Goal: Task Accomplishment & Management: Use online tool/utility

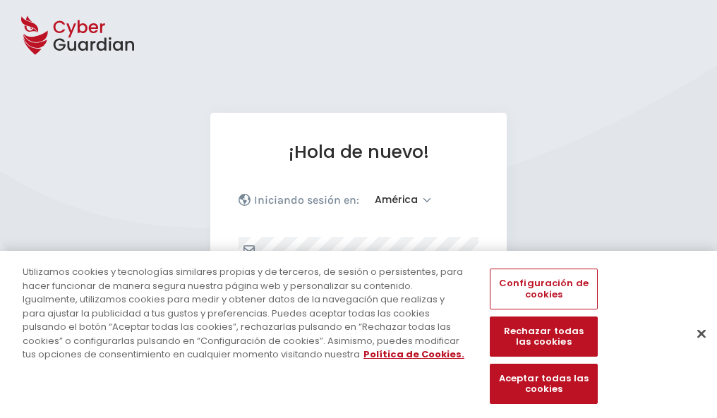
select select "América"
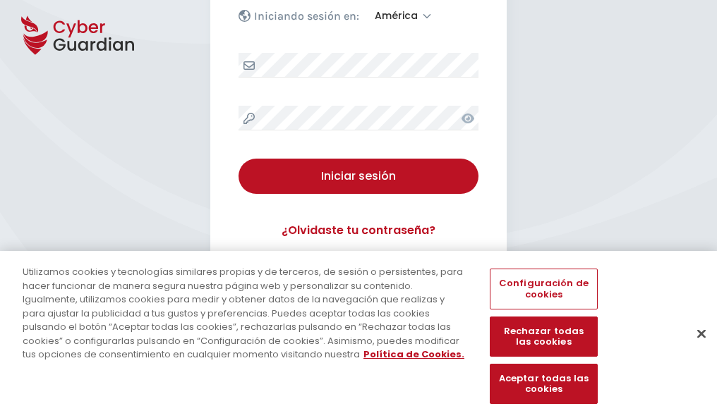
click at [694, 348] on button "Cerrar" at bounding box center [701, 333] width 31 height 31
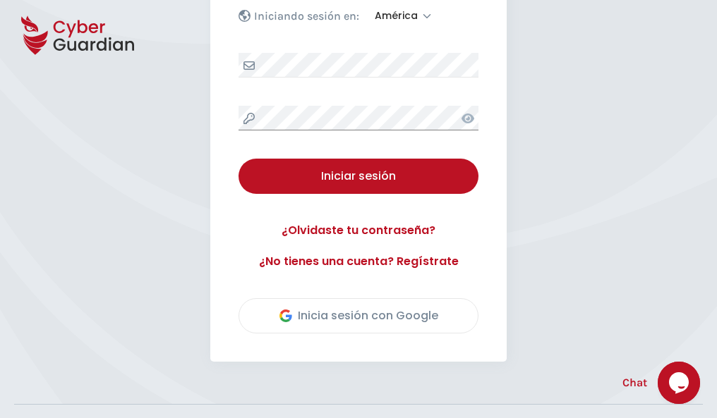
scroll to position [320, 0]
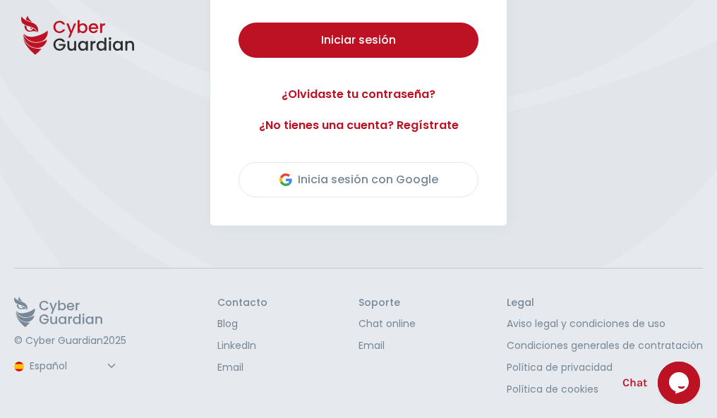
click at [238, 23] on button "Iniciar sesión" at bounding box center [358, 40] width 240 height 35
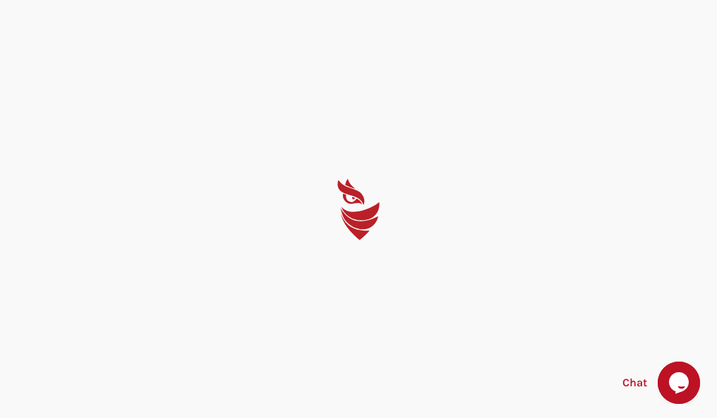
scroll to position [0, 0]
select select "English"
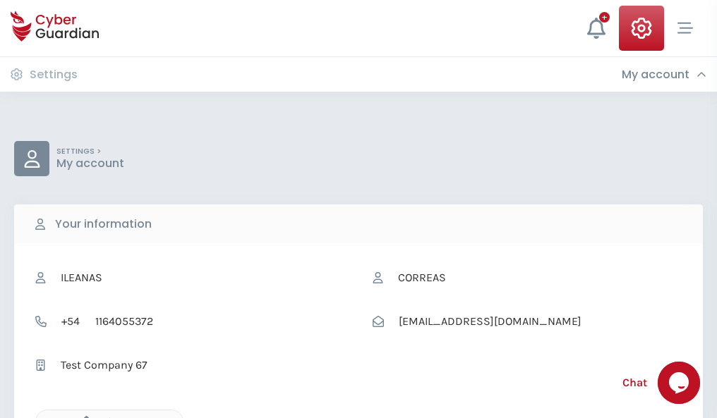
click at [83, 417] on icon "button" at bounding box center [83, 422] width 12 height 12
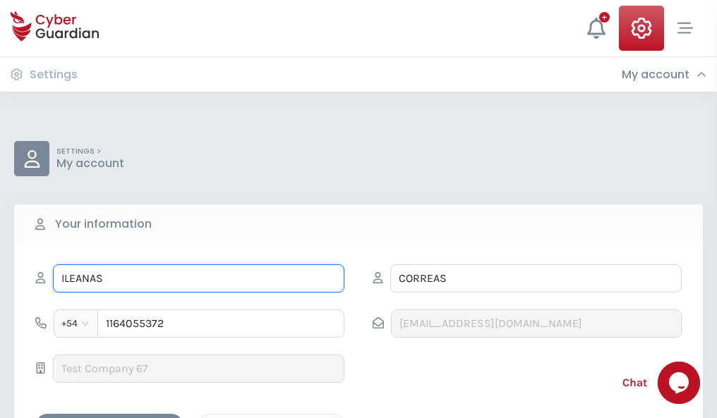
click at [198, 279] on input "ILEANAS" at bounding box center [198, 279] width 291 height 28
type input "I"
type input "Onofre"
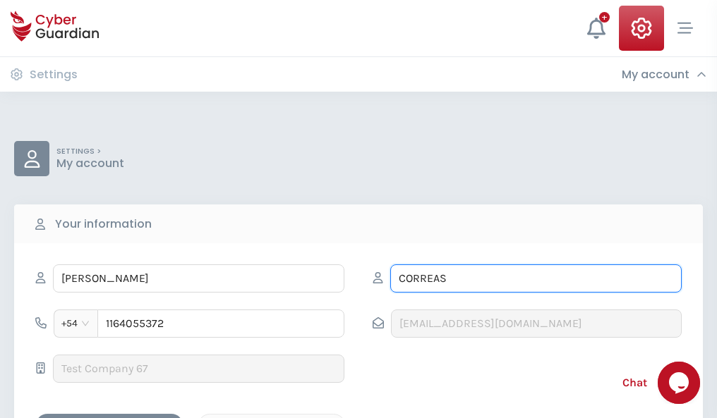
click at [535, 279] on input "CORREAS" at bounding box center [535, 279] width 291 height 28
type input "C"
type input "Diéguez"
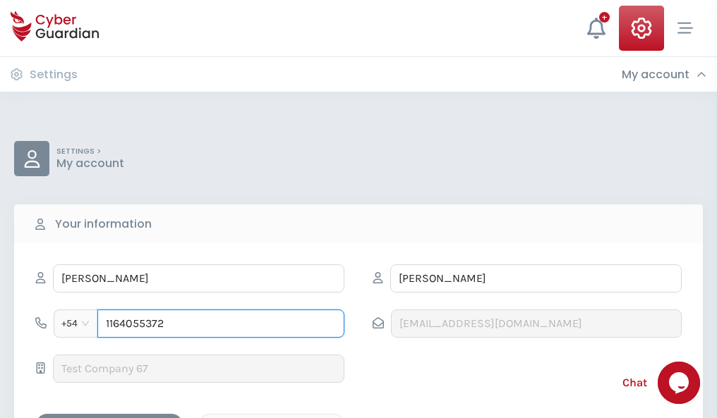
click at [221, 324] on input "1164055372" at bounding box center [220, 324] width 247 height 28
type input "1"
type input "4921721905"
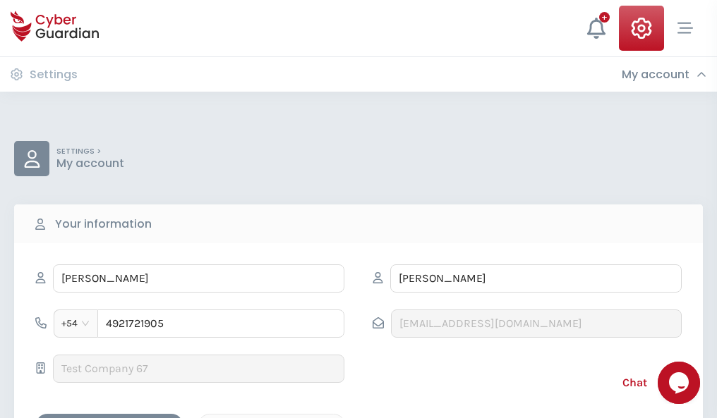
click at [272, 418] on div "Cancel" at bounding box center [272, 427] width 126 height 18
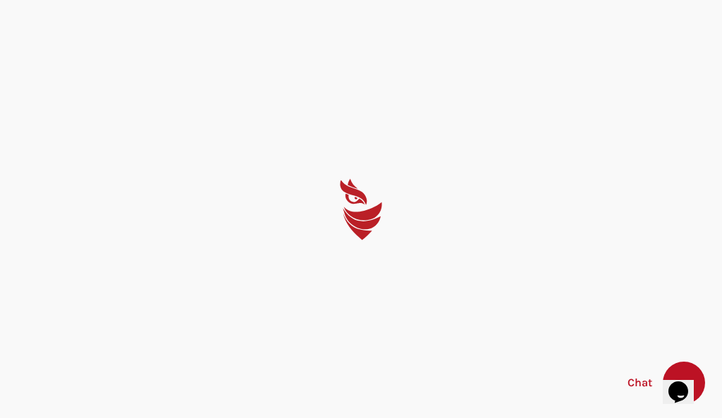
select select "English"
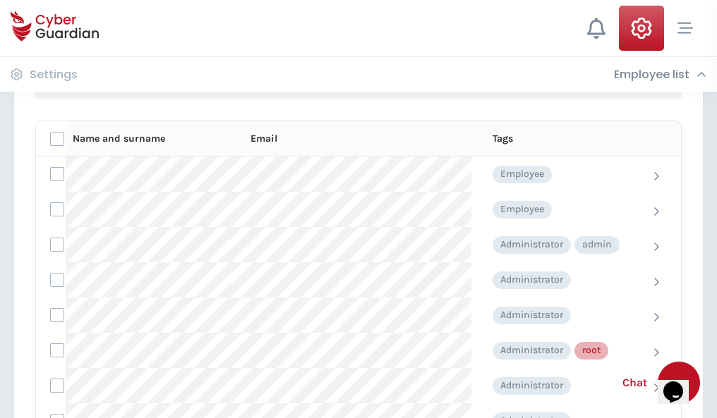
scroll to position [710, 0]
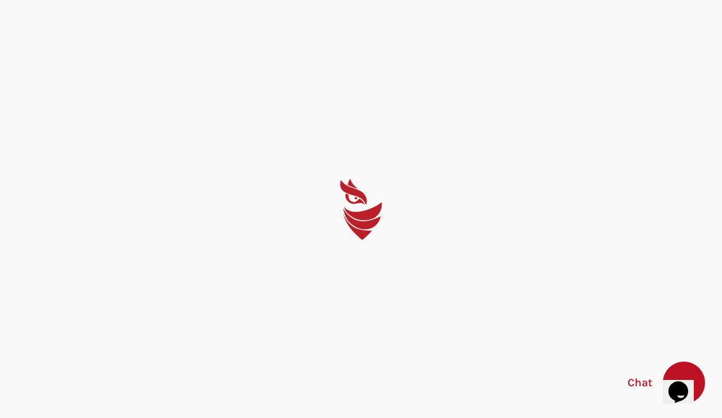
select select "English"
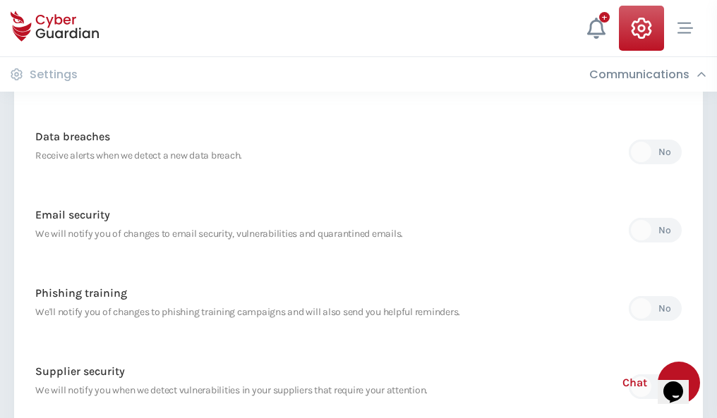
scroll to position [743, 0]
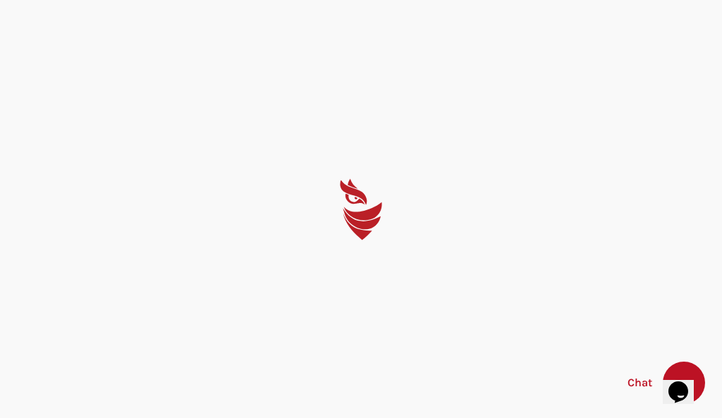
select select "English"
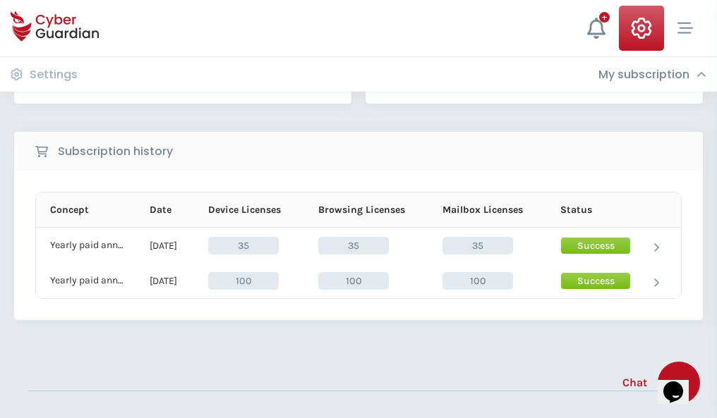
scroll to position [393, 0]
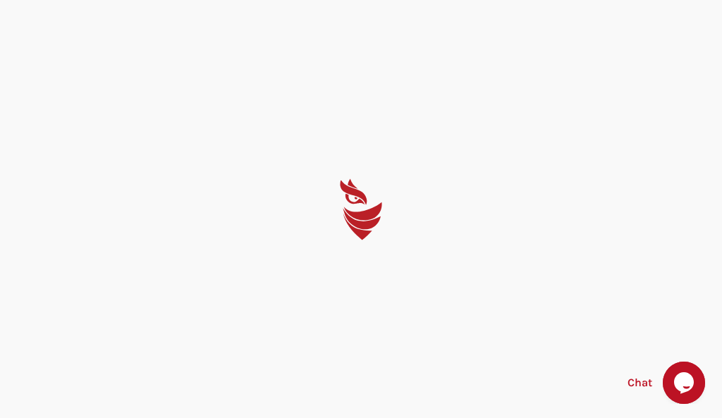
select select "English"
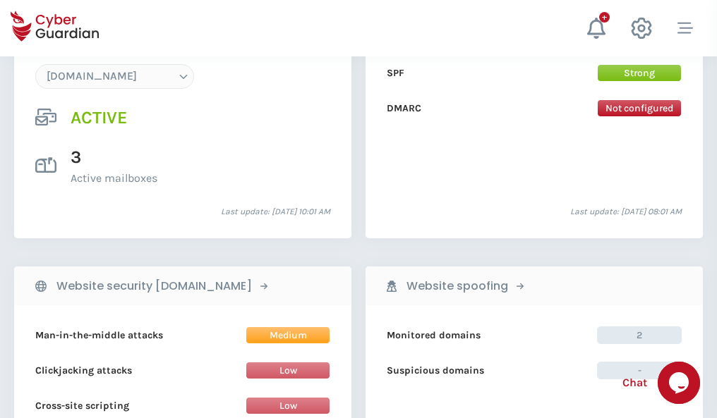
scroll to position [1502, 0]
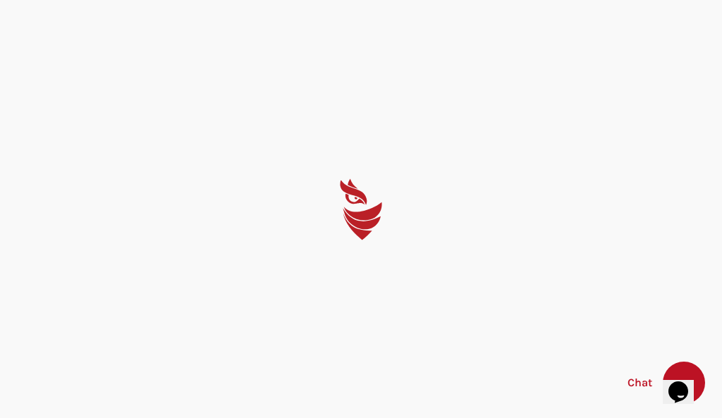
select select "English"
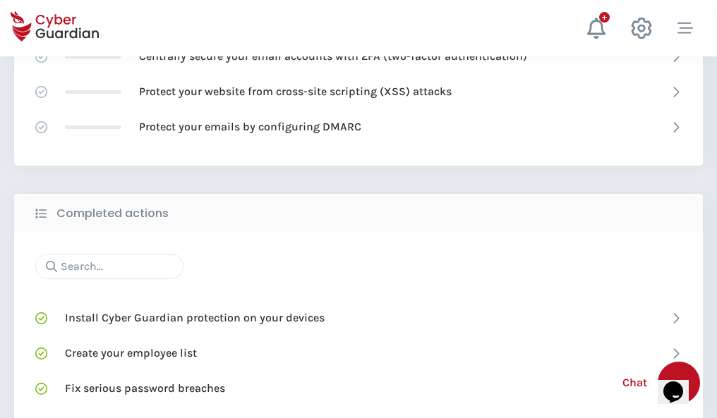
scroll to position [940, 0]
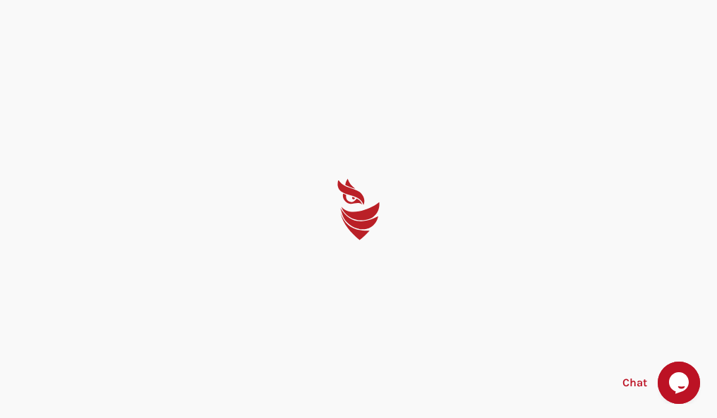
select select "English"
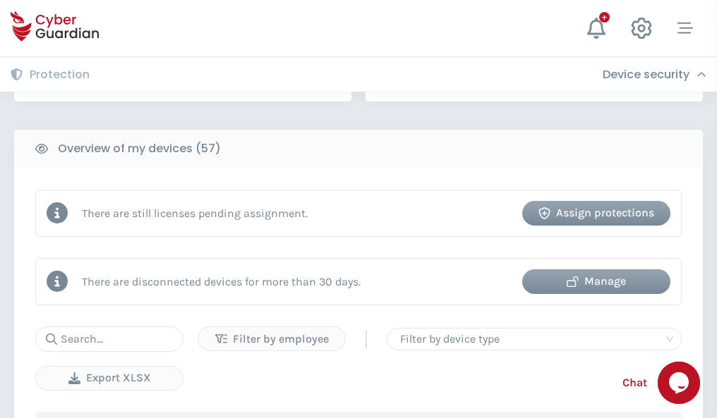
scroll to position [1367, 0]
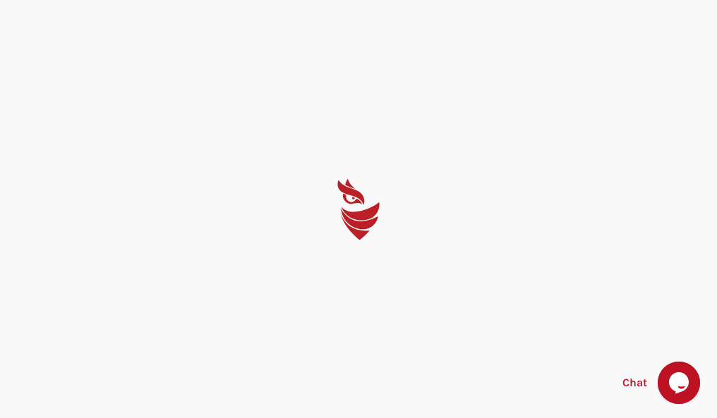
select select "English"
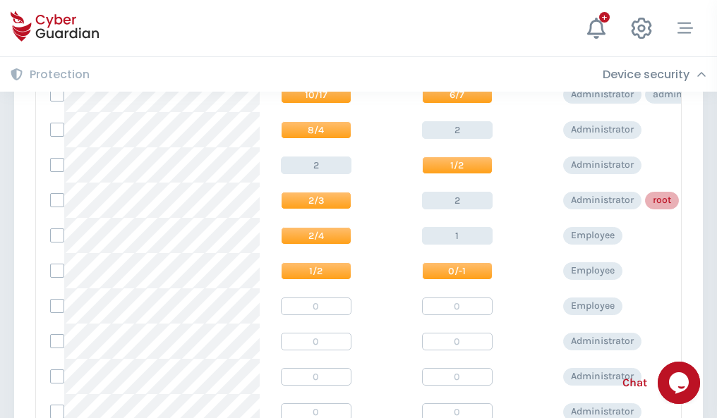
scroll to position [711, 0]
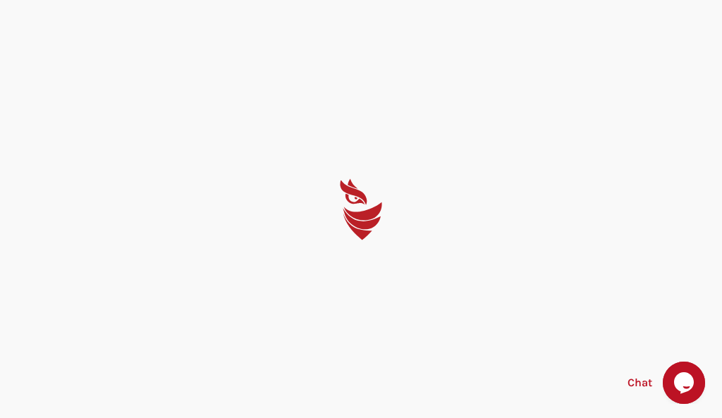
select select "English"
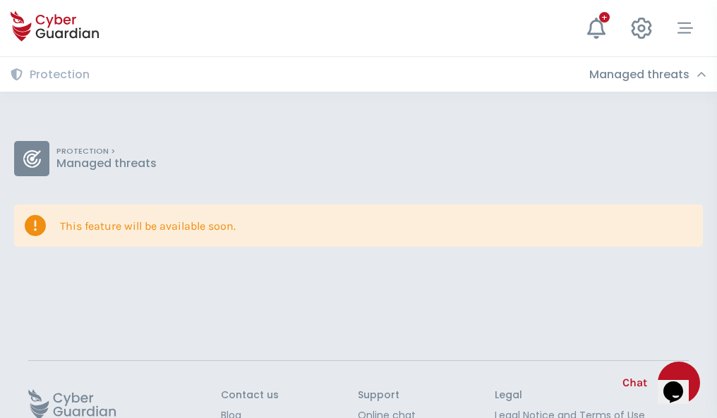
scroll to position [92, 0]
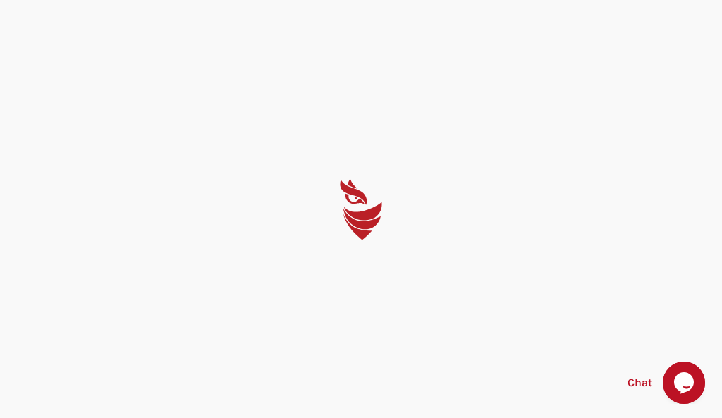
select select "English"
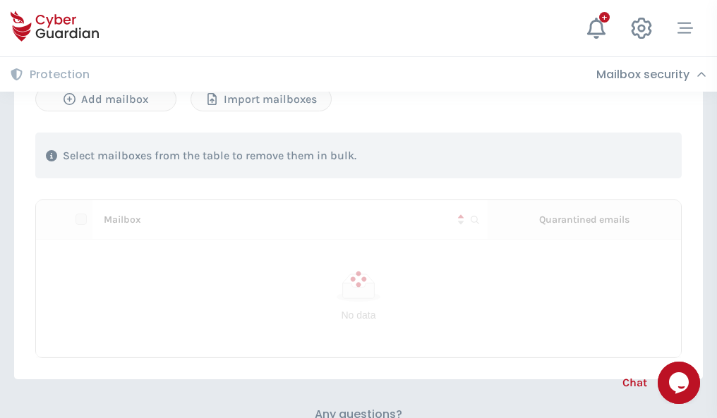
scroll to position [604, 0]
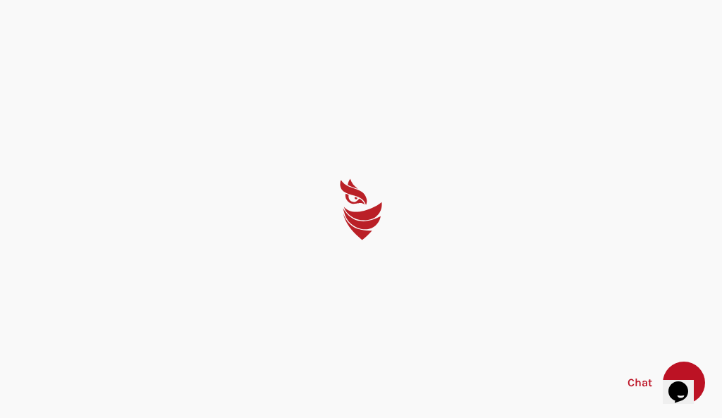
select select "English"
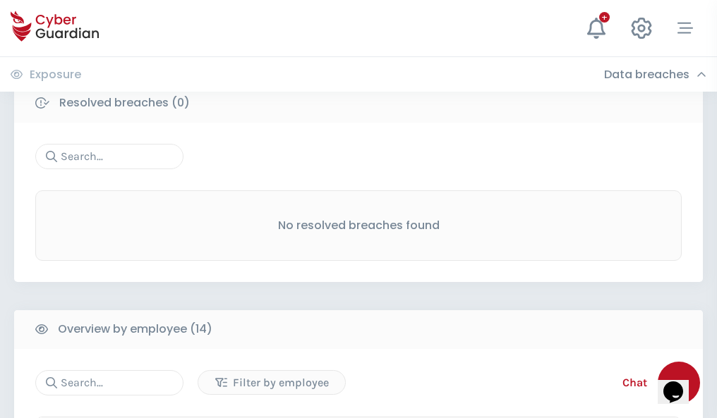
scroll to position [1274, 0]
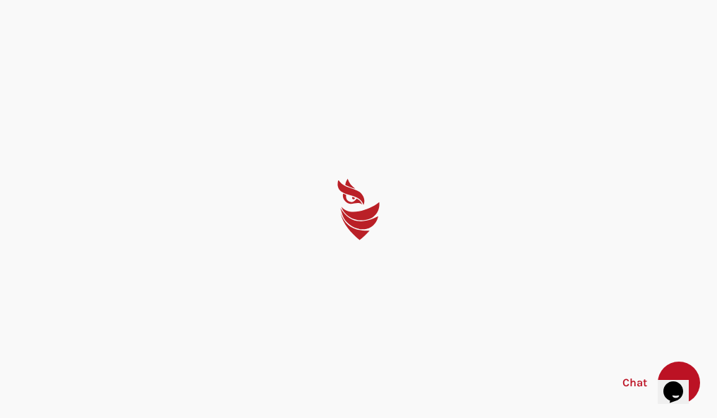
select select "English"
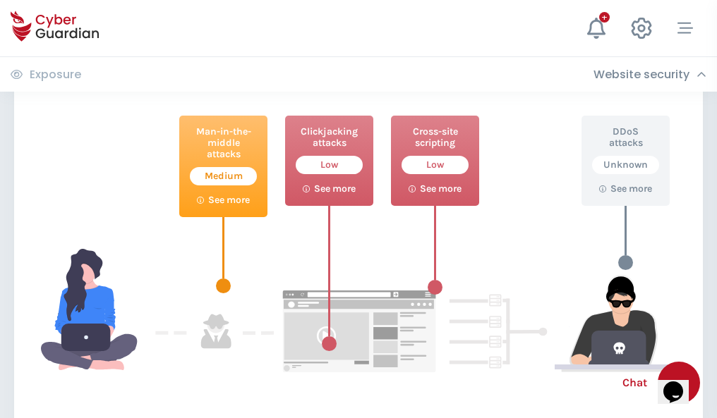
scroll to position [768, 0]
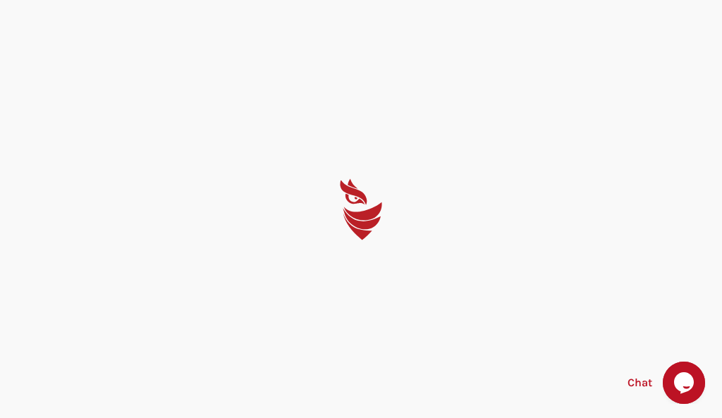
select select "English"
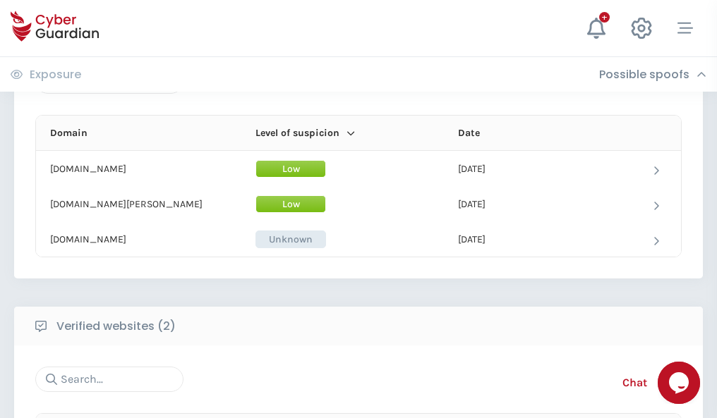
scroll to position [846, 0]
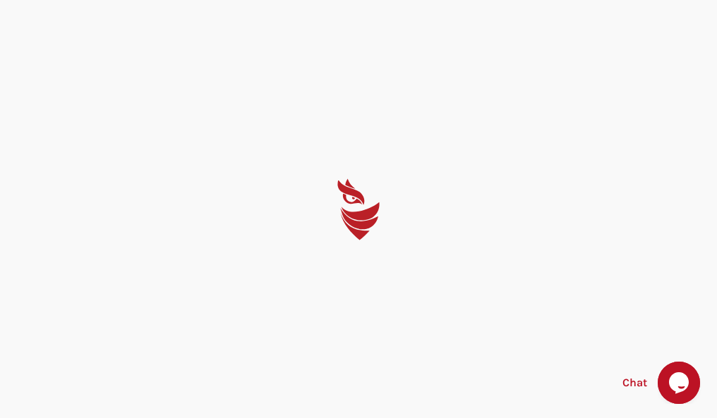
select select "English"
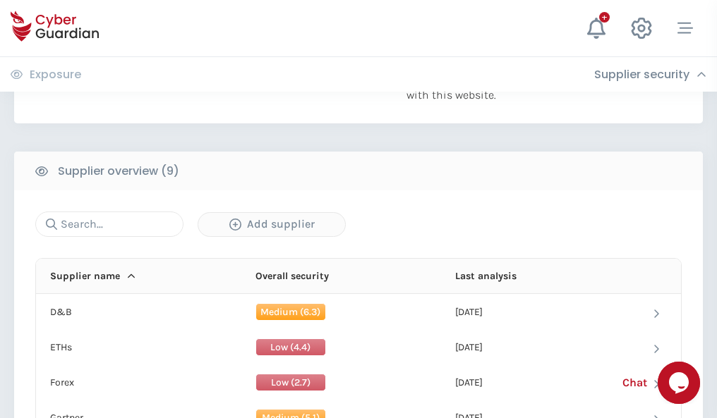
scroll to position [984, 0]
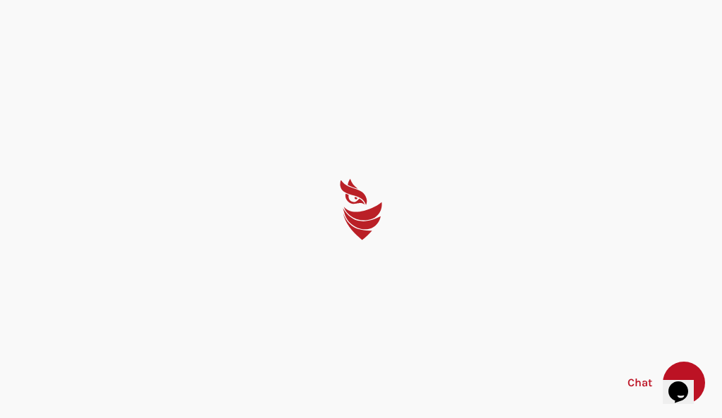
select select "English"
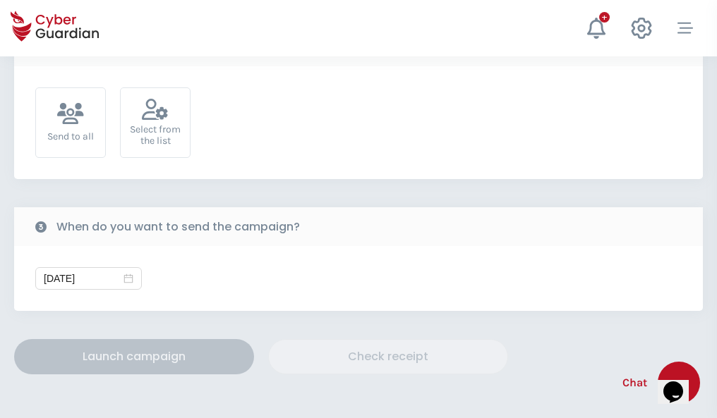
scroll to position [516, 0]
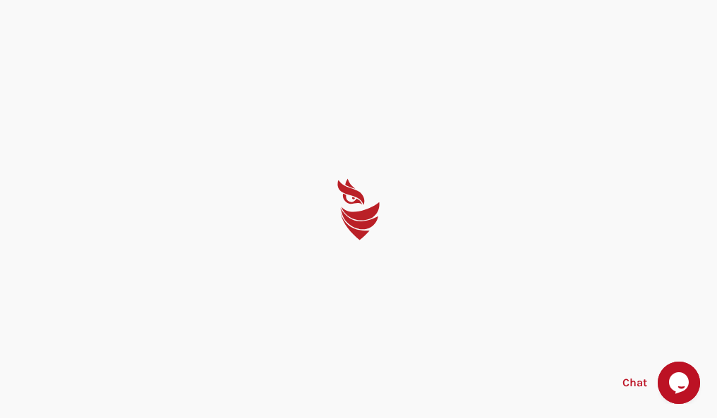
select select "English"
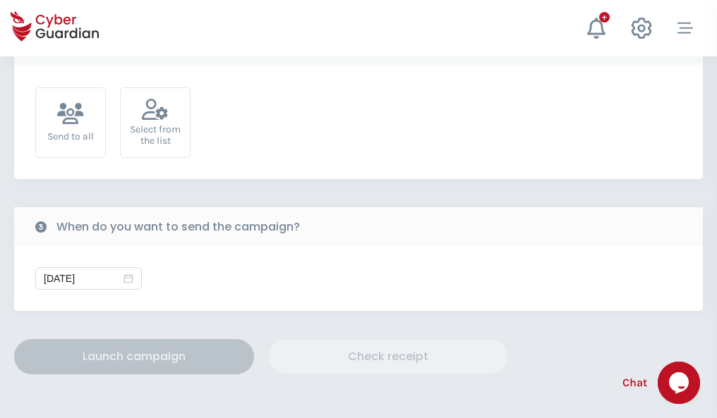
scroll to position [516, 0]
